Goal: Task Accomplishment & Management: Use online tool/utility

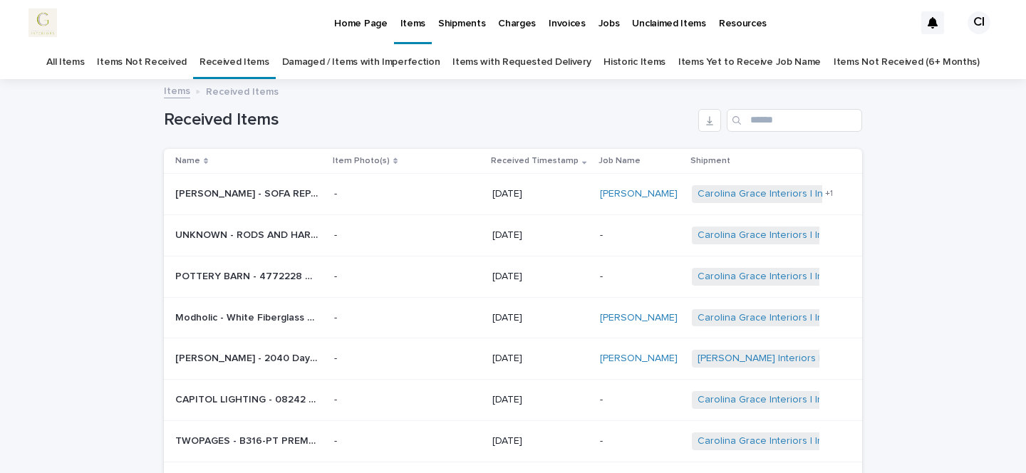
click at [313, 231] on p "UNKNOWN - RODS AND HARDWARE | 74678" at bounding box center [247, 233] width 145 height 15
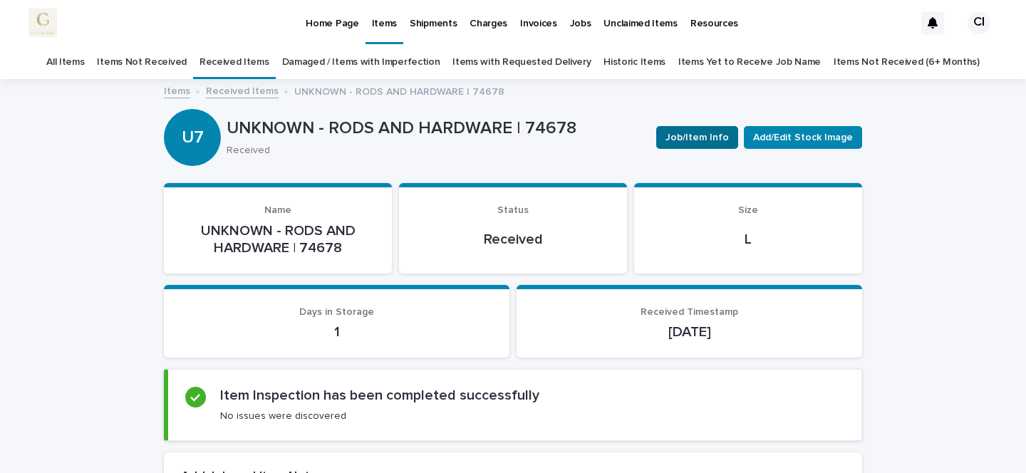
click at [712, 146] on button "Job/Item Info" at bounding box center [697, 137] width 82 height 23
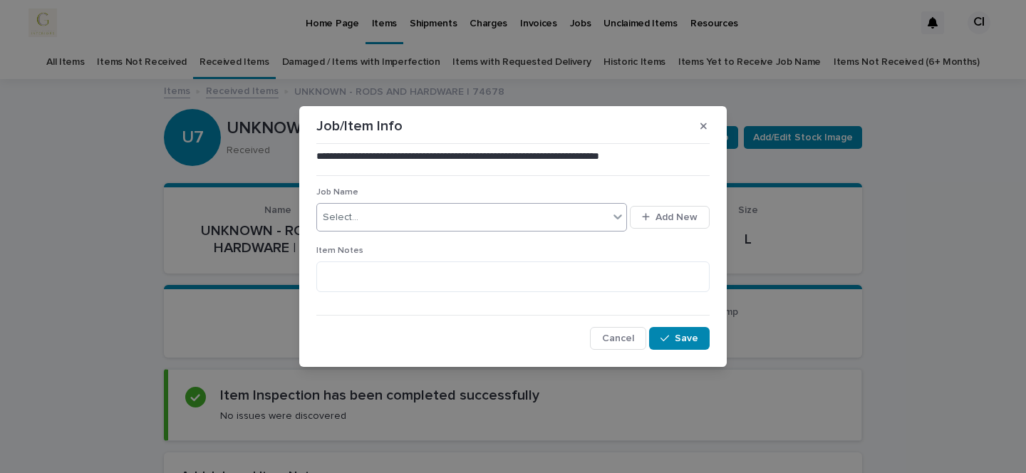
click at [464, 217] on div "Select..." at bounding box center [462, 218] width 291 height 24
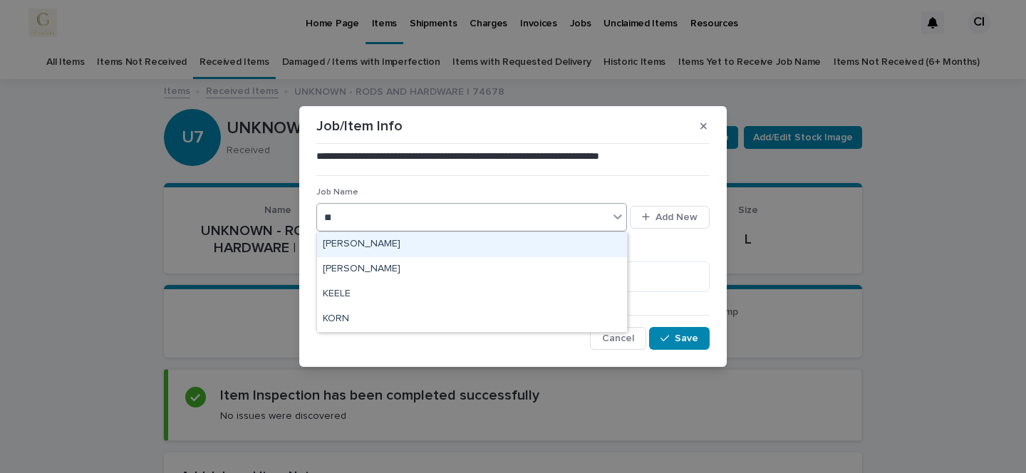
type input "***"
click at [449, 243] on div "KEELE" at bounding box center [472, 244] width 310 height 25
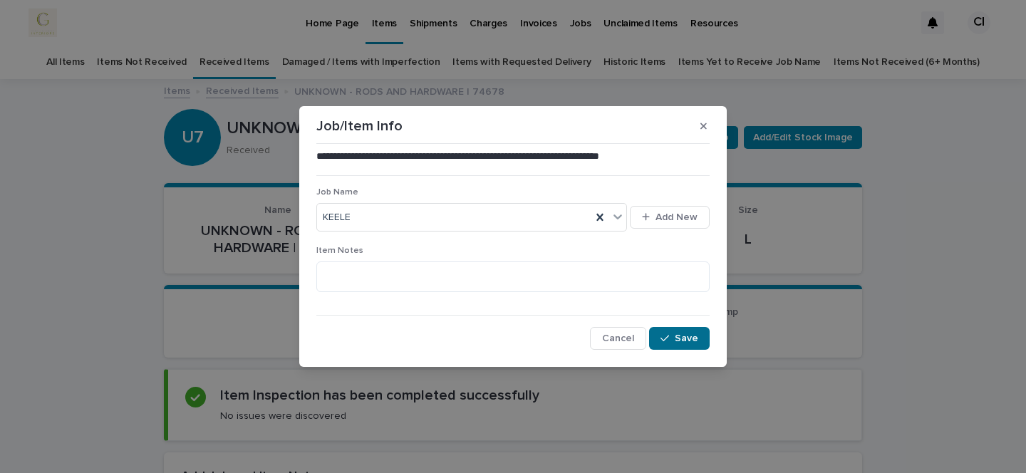
click at [706, 340] on button "Save" at bounding box center [679, 338] width 61 height 23
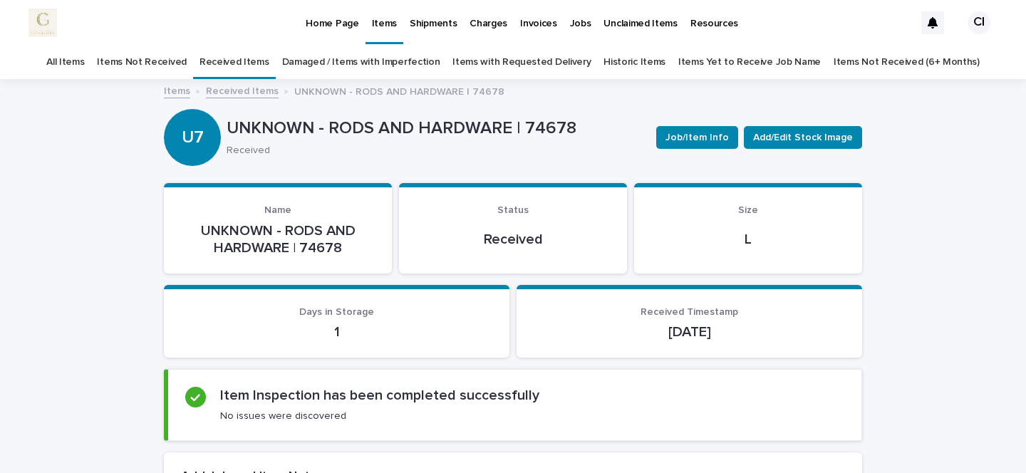
click at [72, 61] on div "All Items" at bounding box center [65, 62] width 51 height 33
click at [80, 61] on link "All Items" at bounding box center [65, 62] width 38 height 33
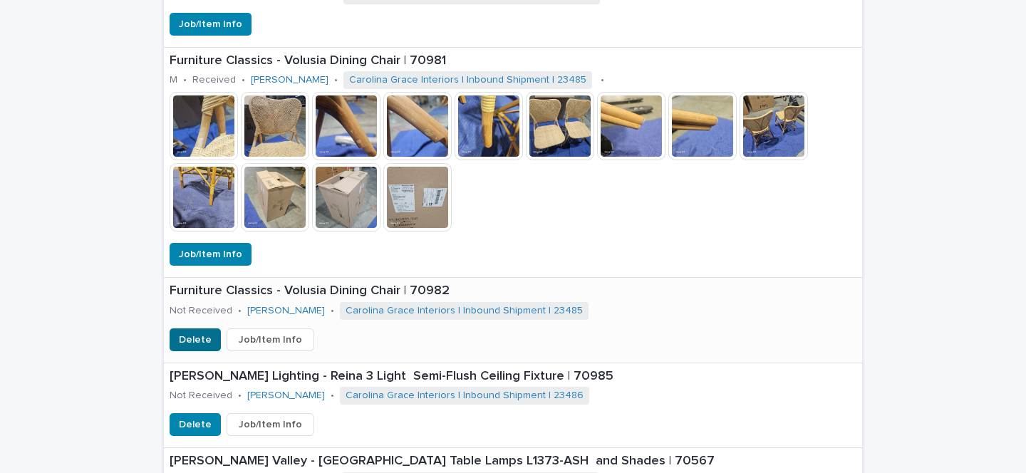
scroll to position [2078, 0]
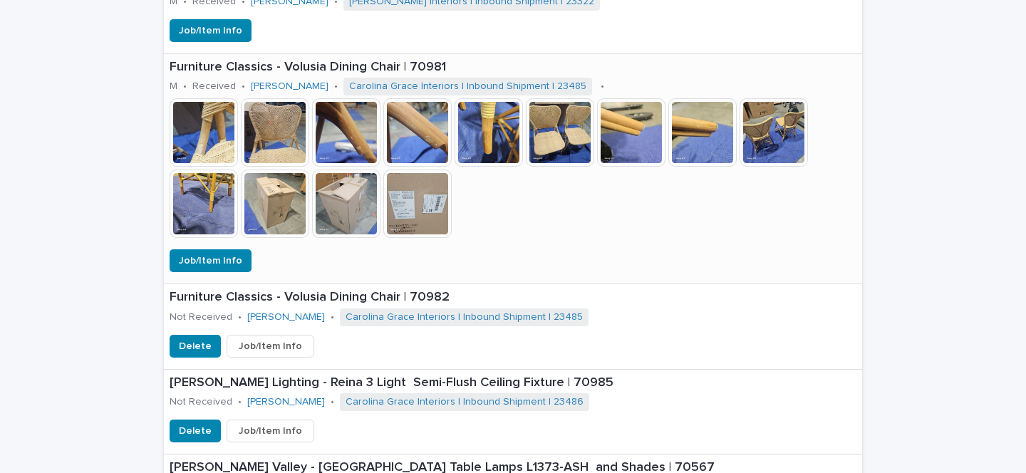
click at [209, 157] on img at bounding box center [203, 132] width 68 height 68
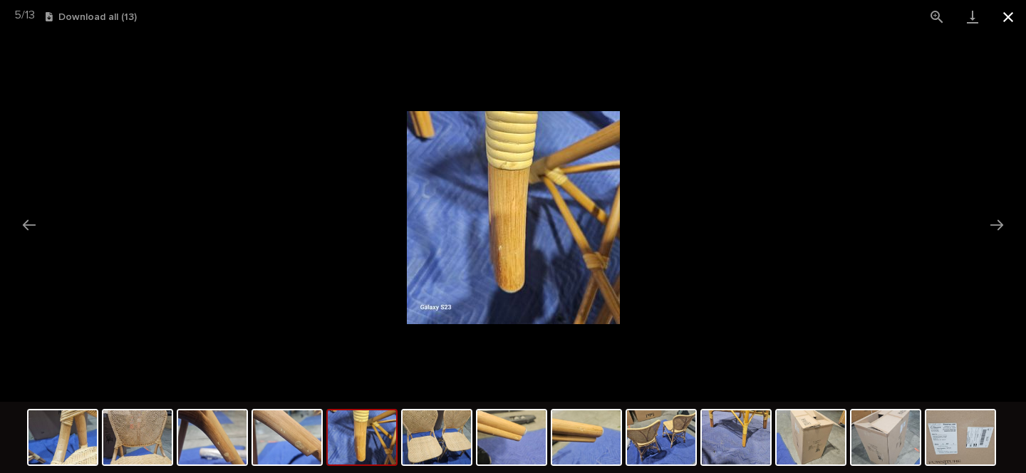
click at [1016, 22] on button "Close gallery" at bounding box center [1008, 16] width 36 height 33
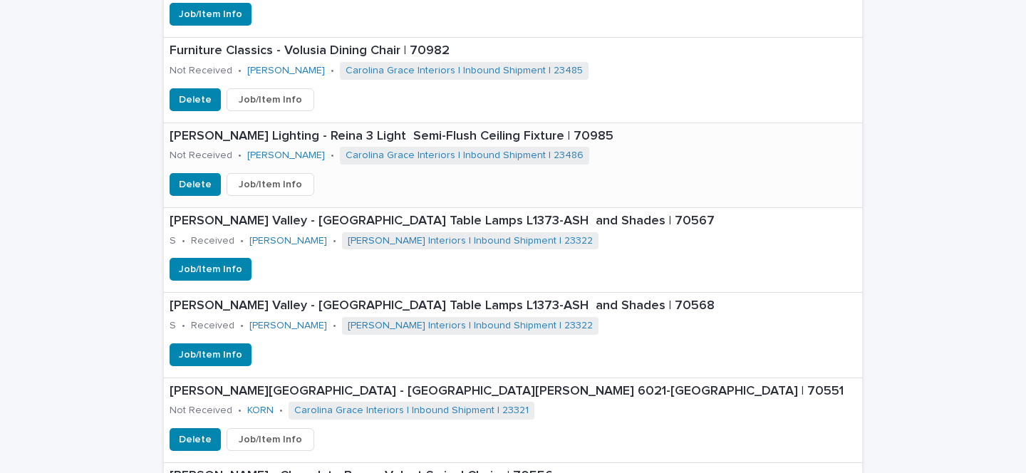
scroll to position [2326, 0]
